Goal: Task Accomplishment & Management: Use online tool/utility

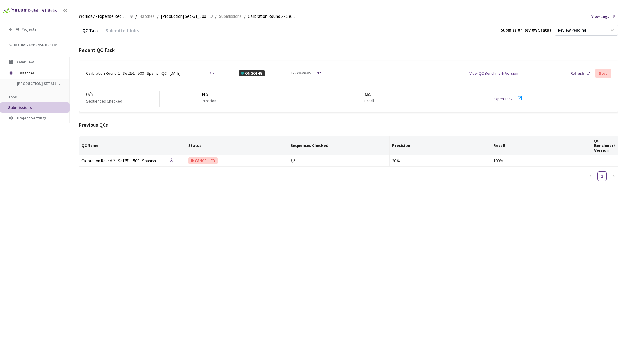
click at [510, 98] on link "Open Task" at bounding box center [503, 98] width 18 height 5
click at [511, 97] on link "Open Task" at bounding box center [503, 98] width 18 height 5
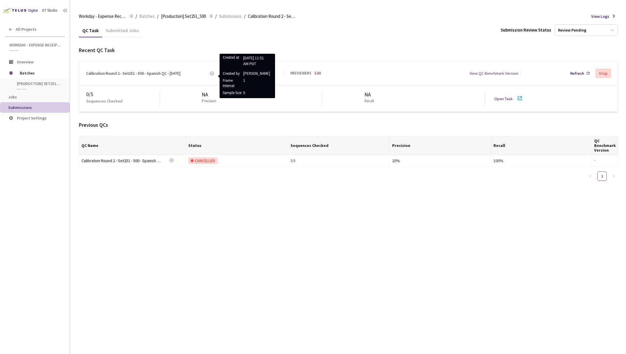
click at [213, 73] on circle at bounding box center [211, 73] width 3 height 3
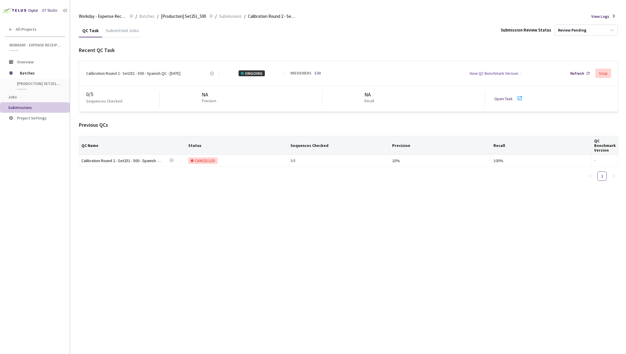
click at [163, 73] on div "Calibration Round 2 - Set251 - 500 - Spanish QC - [DATE]" at bounding box center [133, 73] width 94 height 6
click at [502, 74] on div "View QC Benchmark Version" at bounding box center [493, 73] width 49 height 6
click at [606, 16] on span "View Logs" at bounding box center [600, 16] width 18 height 6
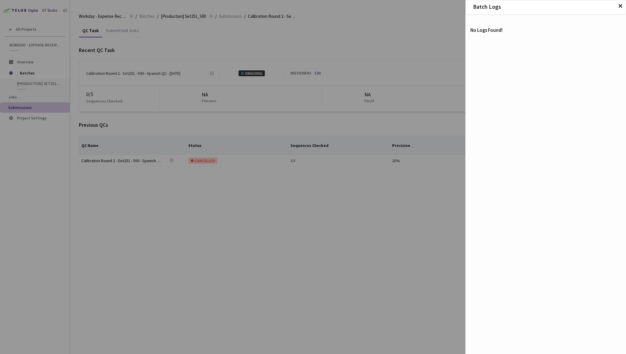
click at [621, 6] on span "✕" at bounding box center [619, 6] width 5 height 6
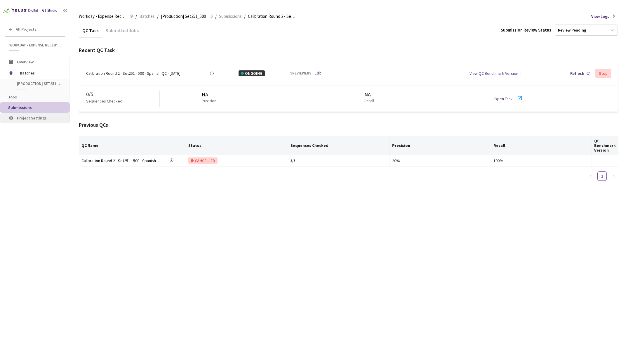
click at [41, 119] on span "Project Settings" at bounding box center [32, 117] width 30 height 5
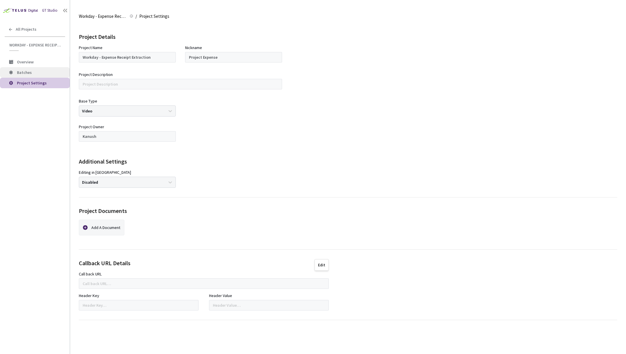
click at [26, 71] on span "Batches" at bounding box center [24, 72] width 15 height 5
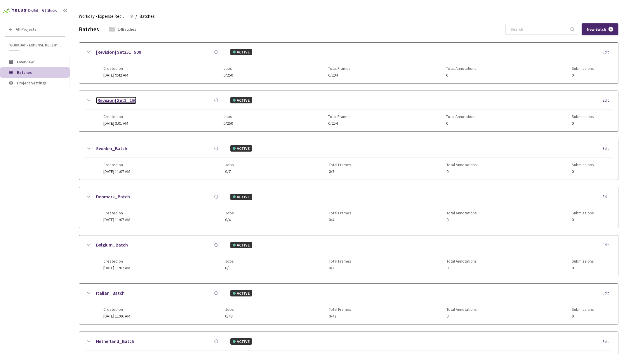
click at [124, 102] on link "[Revision] Set1_250" at bounding box center [116, 100] width 40 height 7
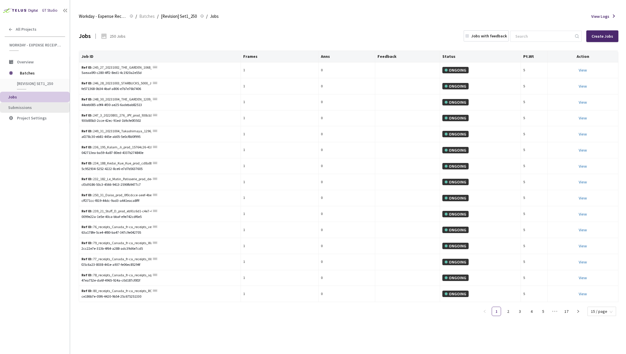
click at [26, 107] on span "Submissions" at bounding box center [20, 107] width 24 height 5
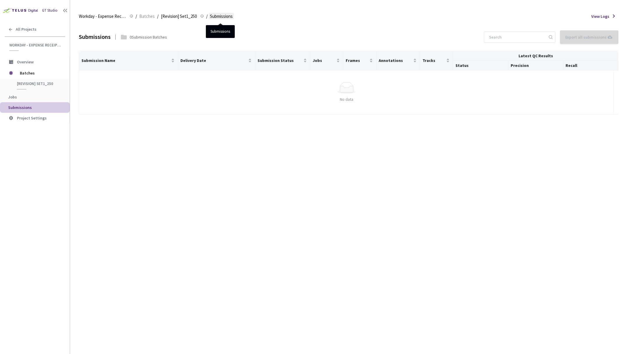
click at [220, 16] on span "Submissions" at bounding box center [221, 16] width 23 height 7
click at [177, 16] on span "[Revision] Set1_250" at bounding box center [179, 16] width 36 height 7
click at [25, 72] on span "Batches" at bounding box center [40, 73] width 40 height 12
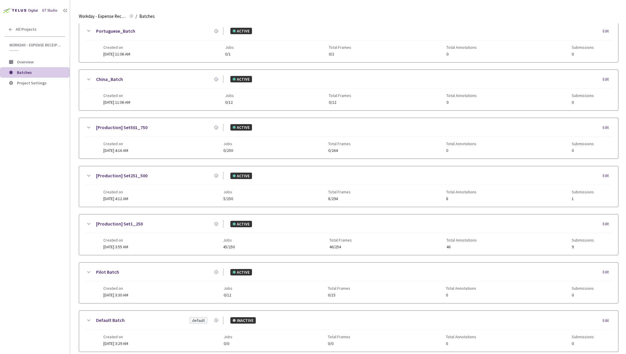
scroll to position [362, 0]
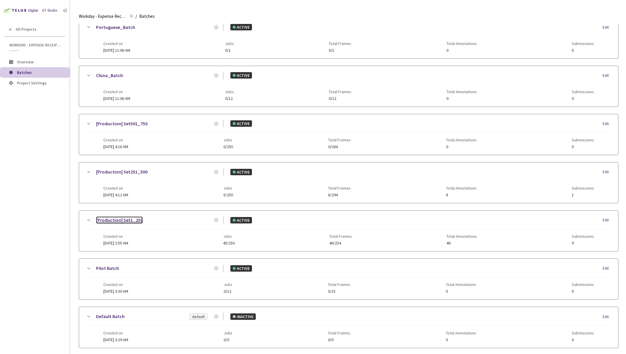
click at [125, 221] on link "[Production] Set1_250" at bounding box center [119, 219] width 47 height 7
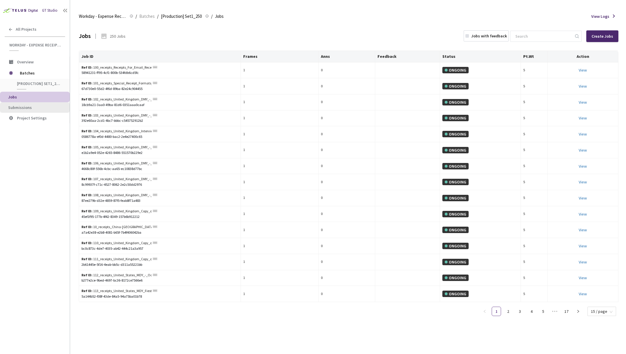
click at [23, 108] on span "Submissions" at bounding box center [20, 107] width 24 height 5
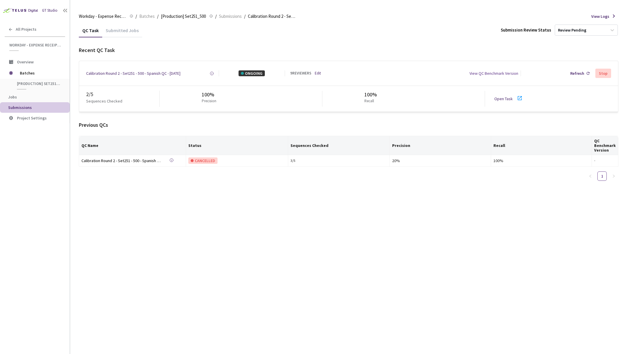
click at [91, 94] on div "2 / 5" at bounding box center [122, 94] width 73 height 8
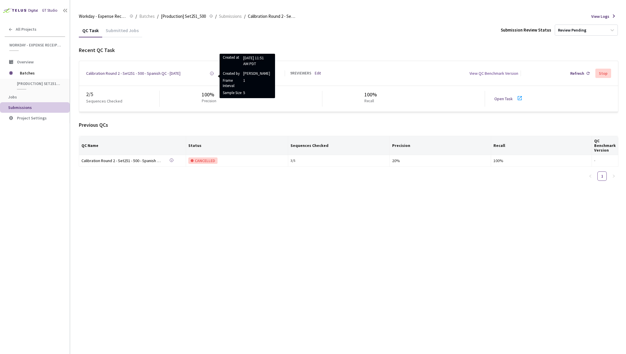
click at [212, 72] on icon at bounding box center [212, 73] width 4 height 4
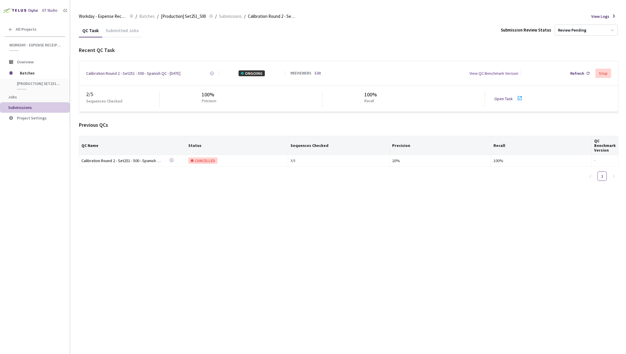
click at [212, 72] on icon at bounding box center [212, 73] width 4 height 4
click at [503, 98] on link "Open Task" at bounding box center [503, 98] width 18 height 5
click at [360, 186] on div "QC Task Submitted Jobs Submission Review Status Review Pending Recent QC Task C…" at bounding box center [348, 188] width 539 height 330
